Goal: Information Seeking & Learning: Understand process/instructions

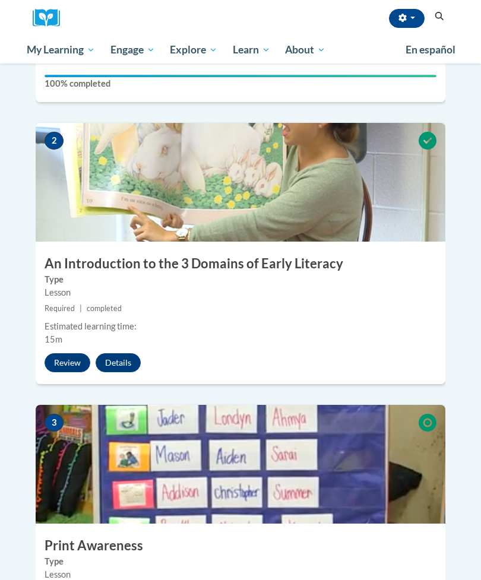
scroll to position [416, 0]
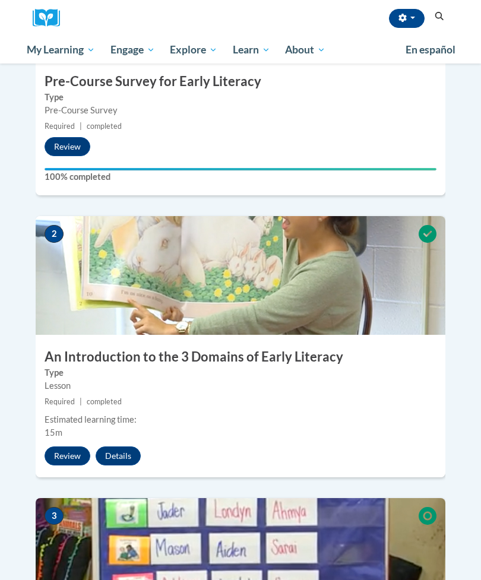
click at [62, 446] on button "Review" at bounding box center [68, 455] width 46 height 19
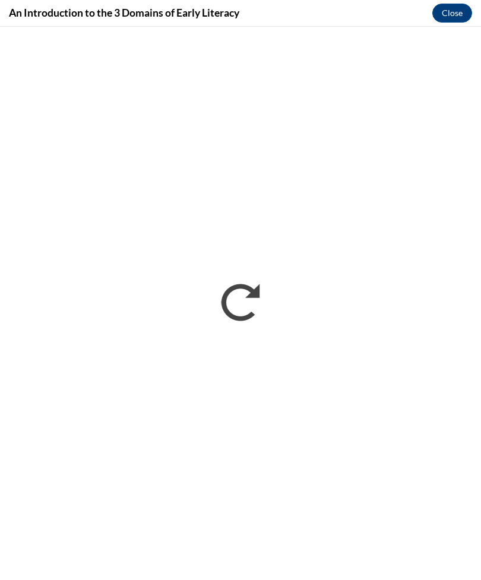
scroll to position [0, 0]
click at [459, 17] on button "Close" at bounding box center [452, 13] width 40 height 19
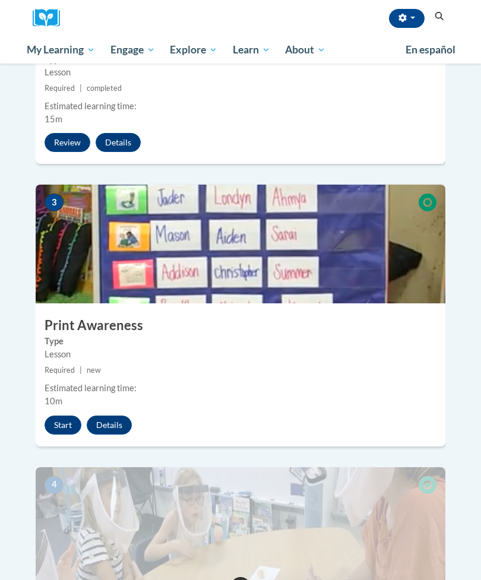
scroll to position [737, 0]
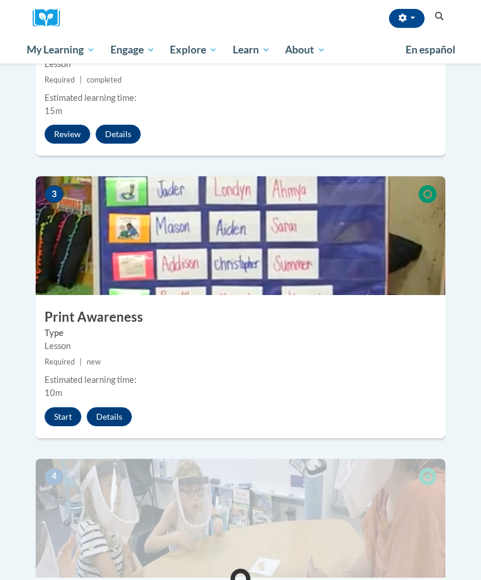
click at [61, 407] on button "Start" at bounding box center [63, 416] width 37 height 19
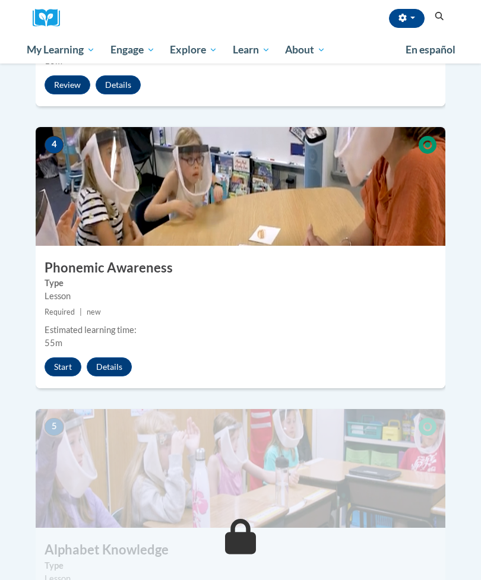
scroll to position [1070, 0]
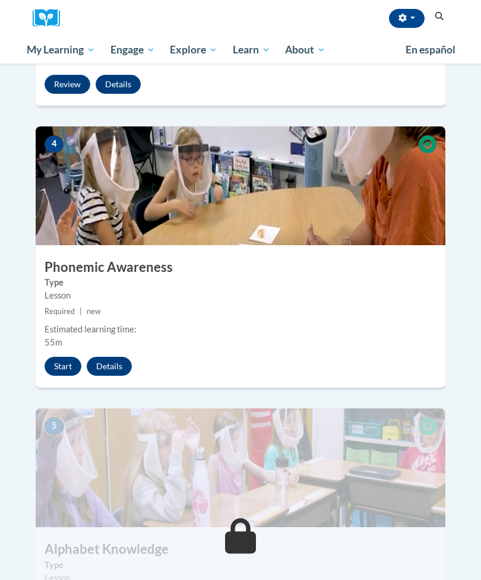
click at [42, 357] on div "Start Details Feedback" at bounding box center [91, 366] width 111 height 19
click at [59, 357] on button "Start" at bounding box center [63, 366] width 37 height 19
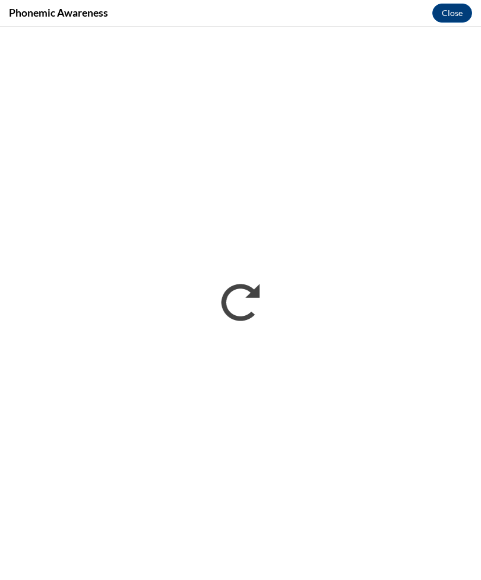
scroll to position [0, 0]
